Goal: Task Accomplishment & Management: Use online tool/utility

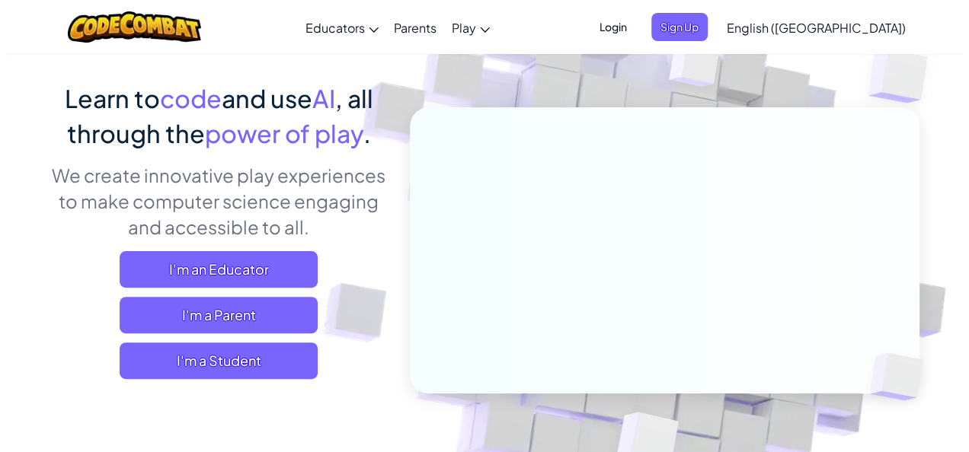
scroll to position [229, 0]
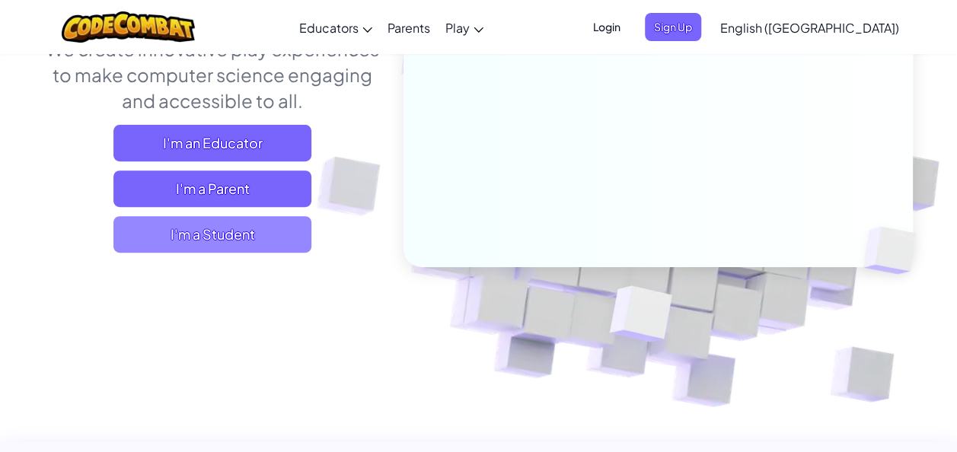
click at [174, 244] on span "I'm a Student" at bounding box center [212, 234] width 198 height 37
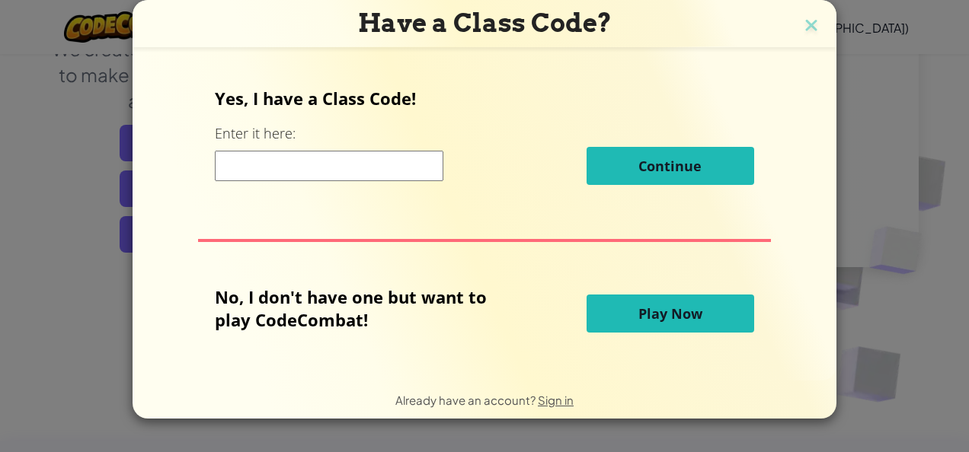
click at [625, 307] on button "Play Now" at bounding box center [670, 314] width 168 height 38
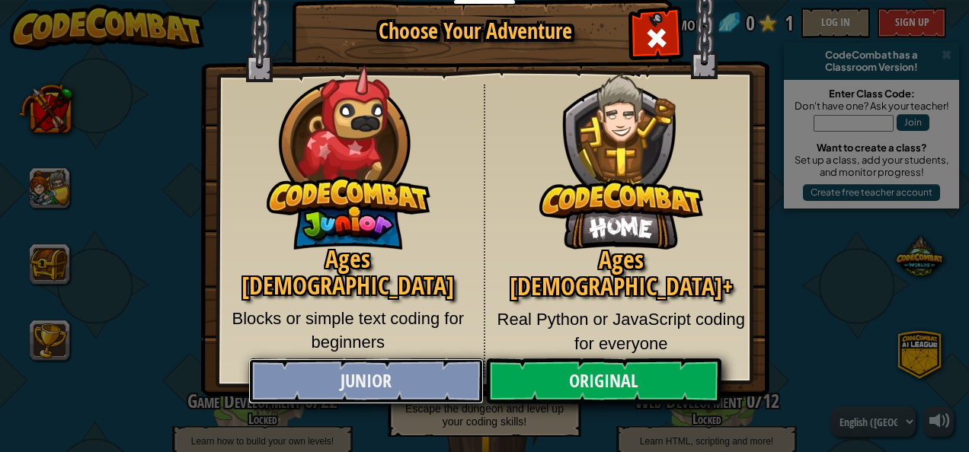
click at [441, 375] on link "Junior" at bounding box center [365, 382] width 235 height 46
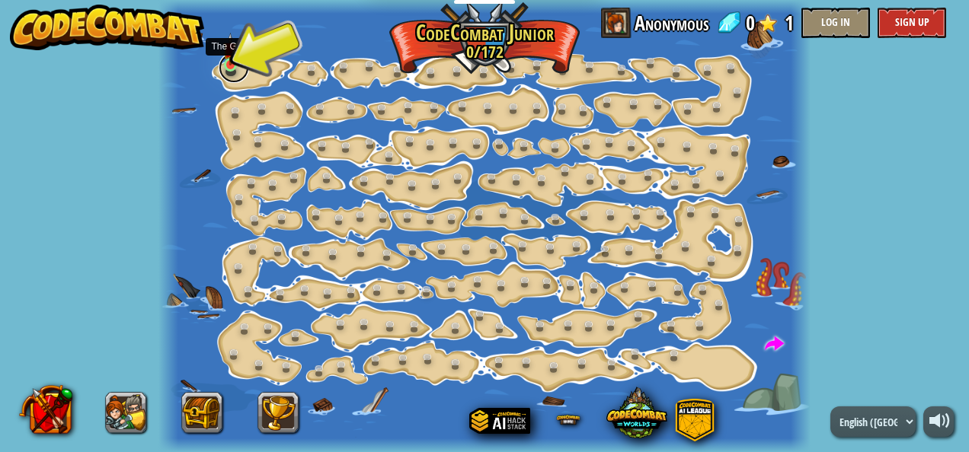
click at [235, 68] on link at bounding box center [234, 68] width 30 height 30
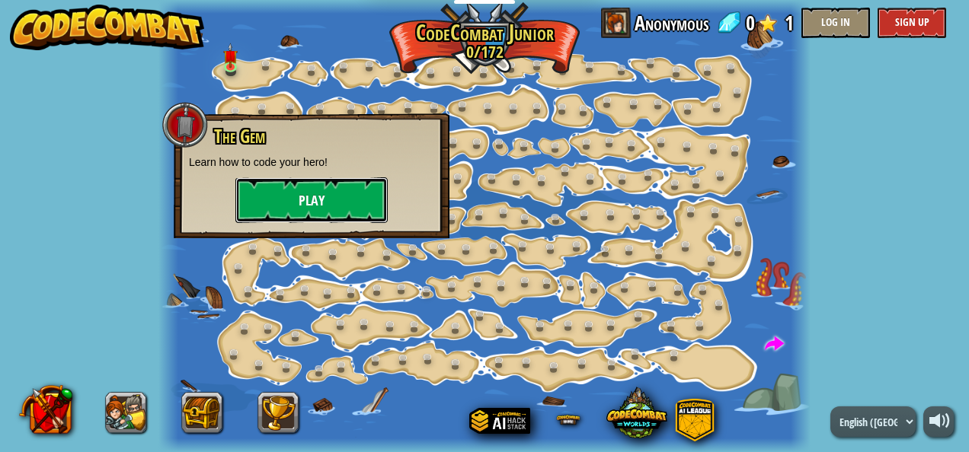
click at [312, 197] on button "Play" at bounding box center [311, 200] width 152 height 46
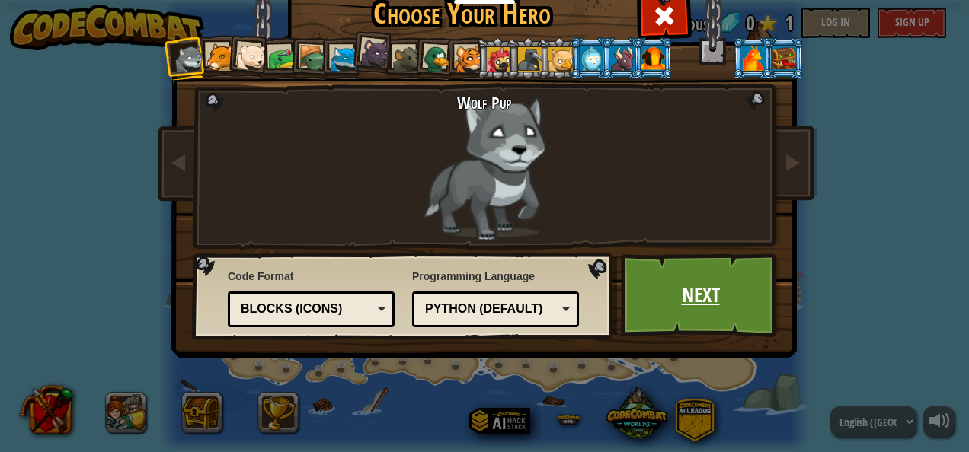
click at [703, 321] on link "Next" at bounding box center [700, 296] width 159 height 84
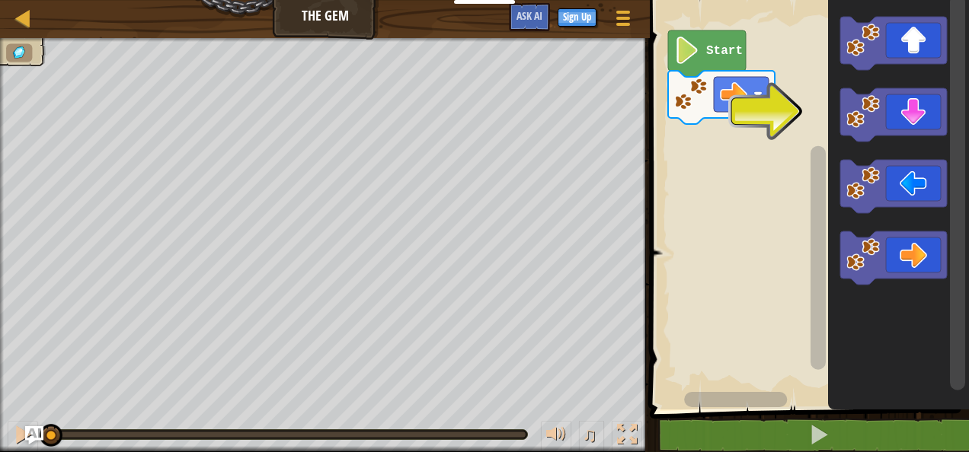
click at [704, 53] on icon "Blockly Workspace" at bounding box center [707, 53] width 78 height 46
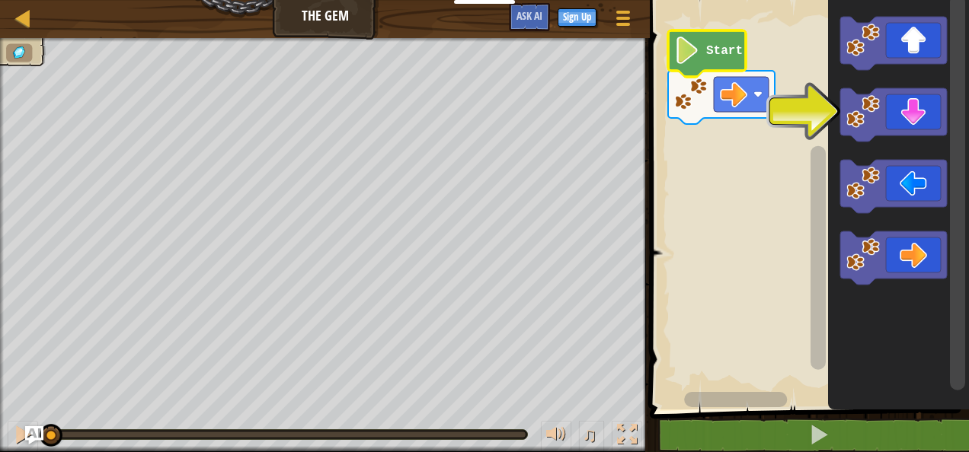
click at [671, 35] on icon "Blockly Workspace" at bounding box center [707, 53] width 78 height 46
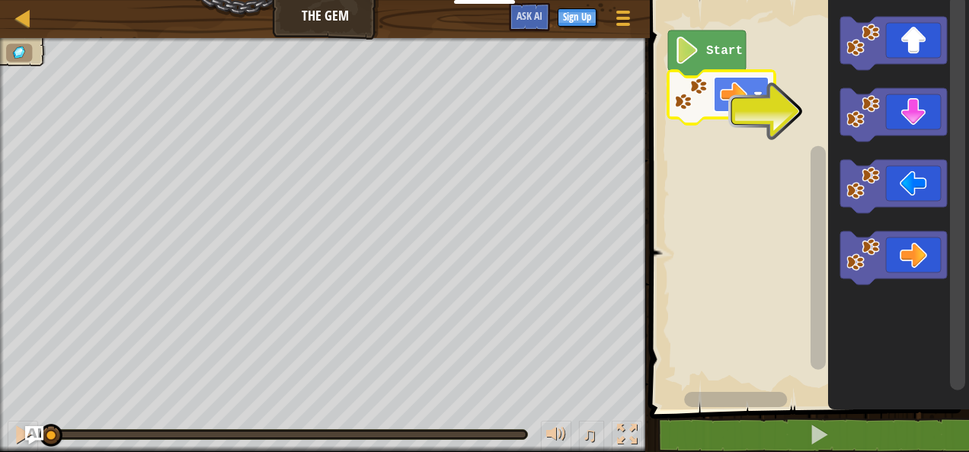
click at [728, 91] on image "Blockly Workspace" at bounding box center [733, 94] width 27 height 27
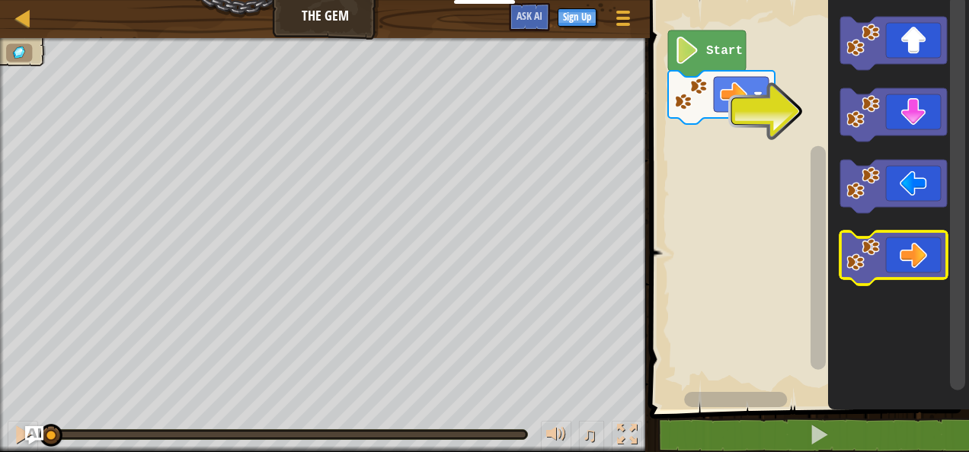
click at [925, 254] on icon "Blockly Workspace" at bounding box center [893, 258] width 107 height 53
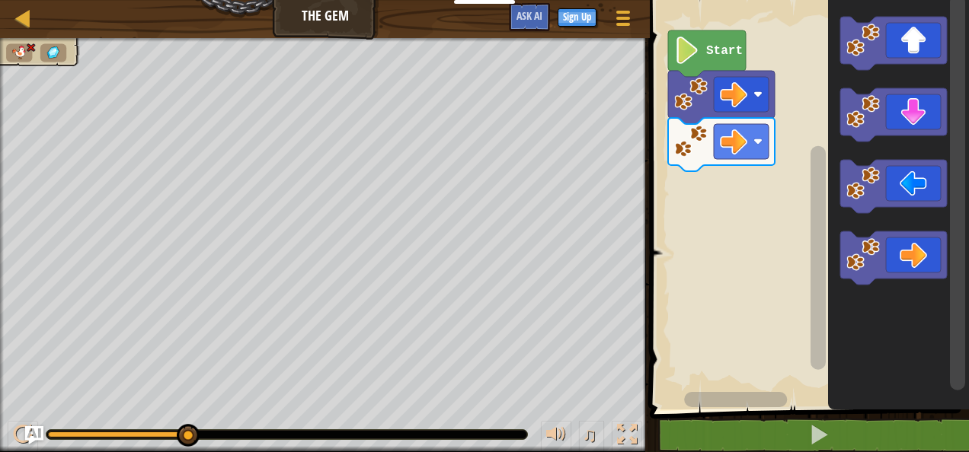
click at [690, 56] on image "Blockly Workspace" at bounding box center [687, 50] width 26 height 27
click at [14, 21] on div at bounding box center [23, 17] width 19 height 19
